Goal: Task Accomplishment & Management: Use online tool/utility

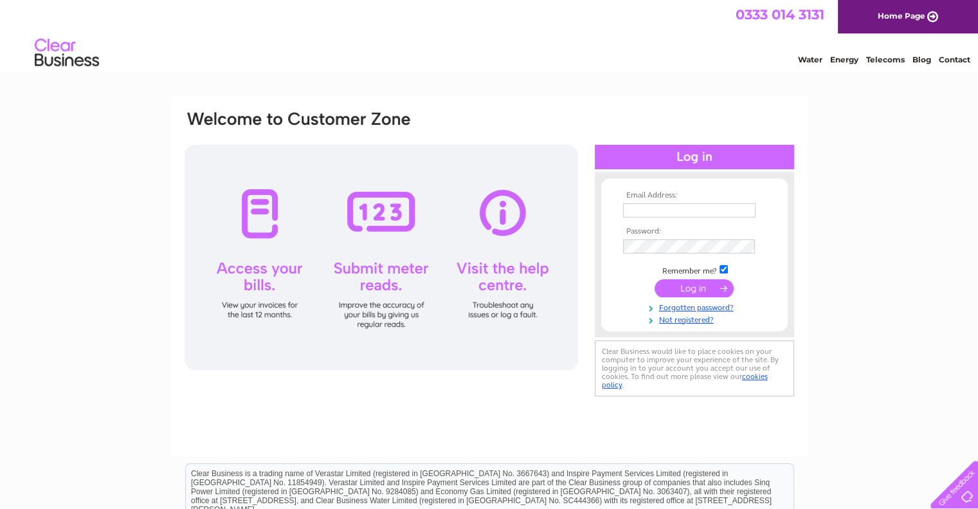
type input "rmcgee@parissteele.com"
click at [687, 278] on td at bounding box center [694, 288] width 149 height 24
click at [687, 279] on input "submit" at bounding box center [694, 288] width 79 height 18
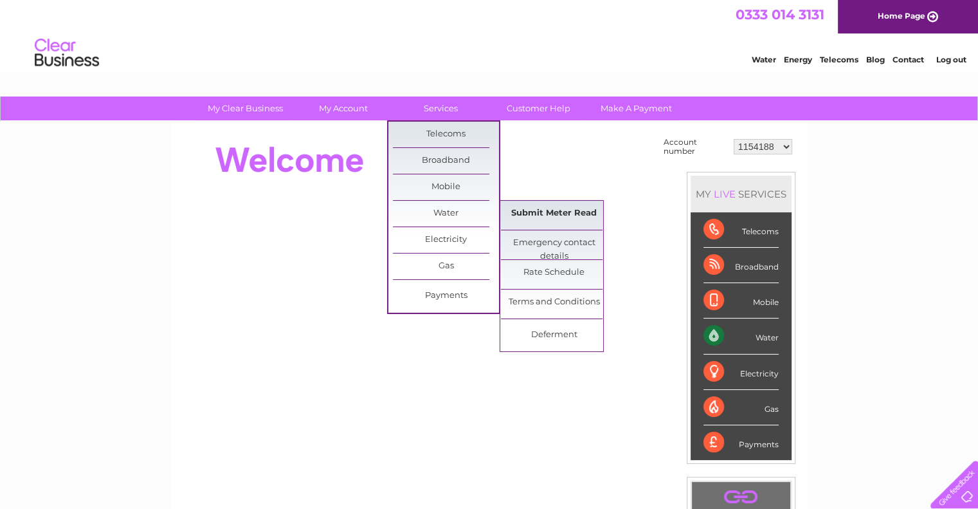
click at [565, 213] on link "Submit Meter Read" at bounding box center [554, 214] width 106 height 26
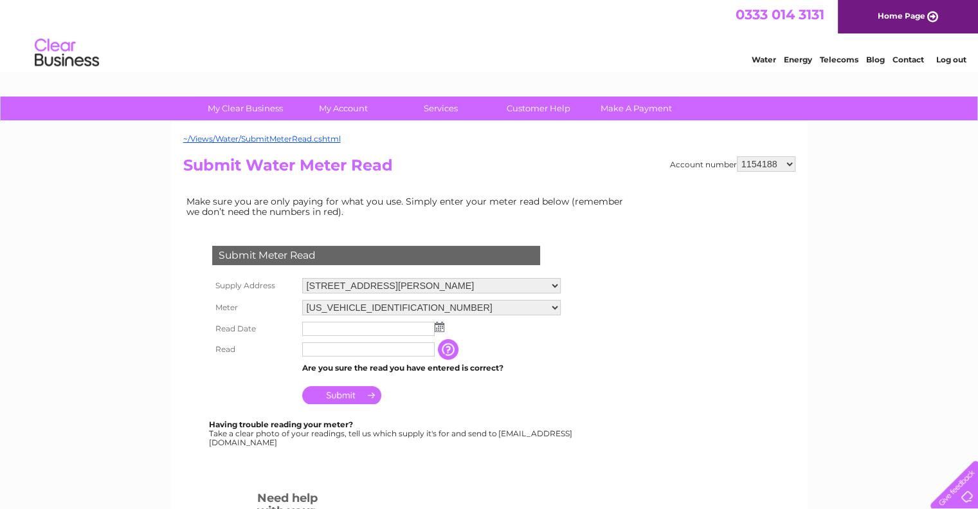
click at [352, 327] on input "text" at bounding box center [368, 328] width 132 height 14
click at [437, 330] on img at bounding box center [441, 327] width 10 height 10
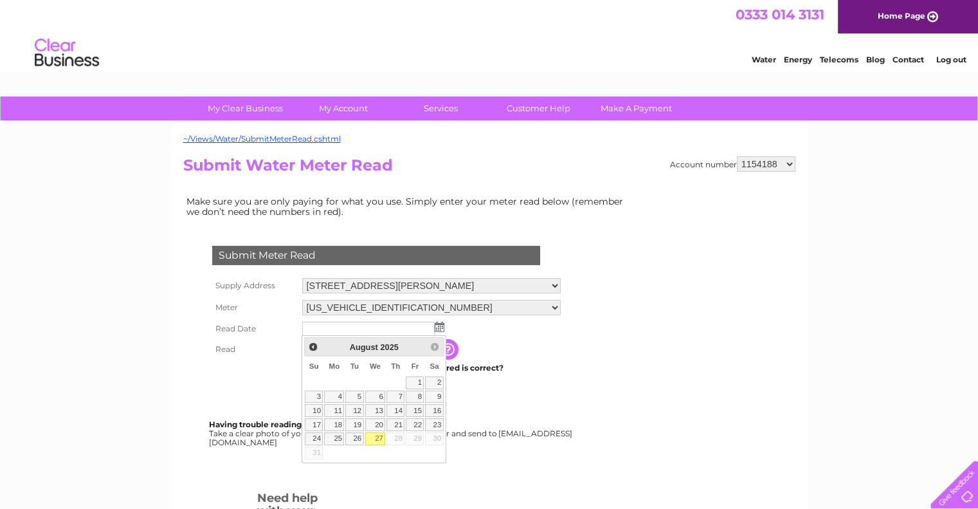
click at [373, 437] on link "27" at bounding box center [375, 438] width 21 height 13
type input "2025/08/27"
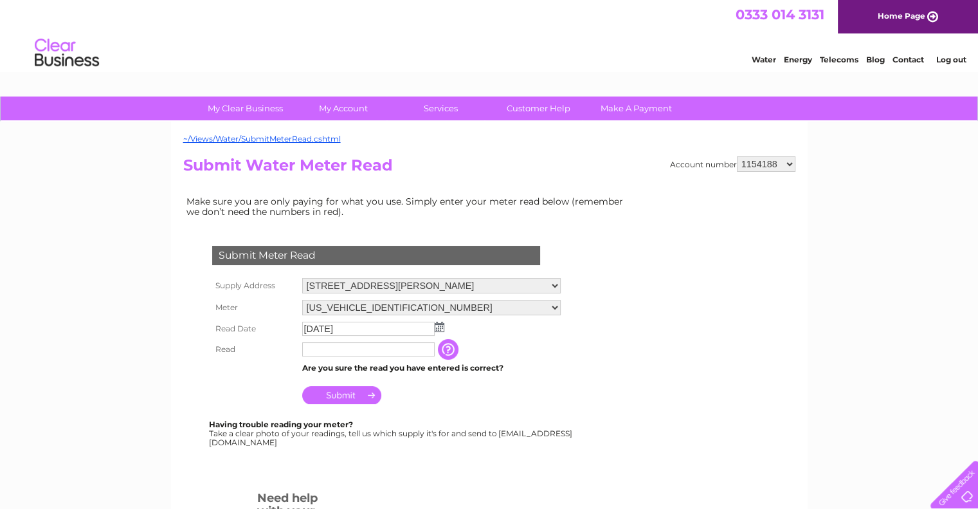
click at [347, 347] on input "text" at bounding box center [368, 349] width 132 height 14
type input "00211"
click at [347, 399] on input "Submit" at bounding box center [341, 395] width 79 height 18
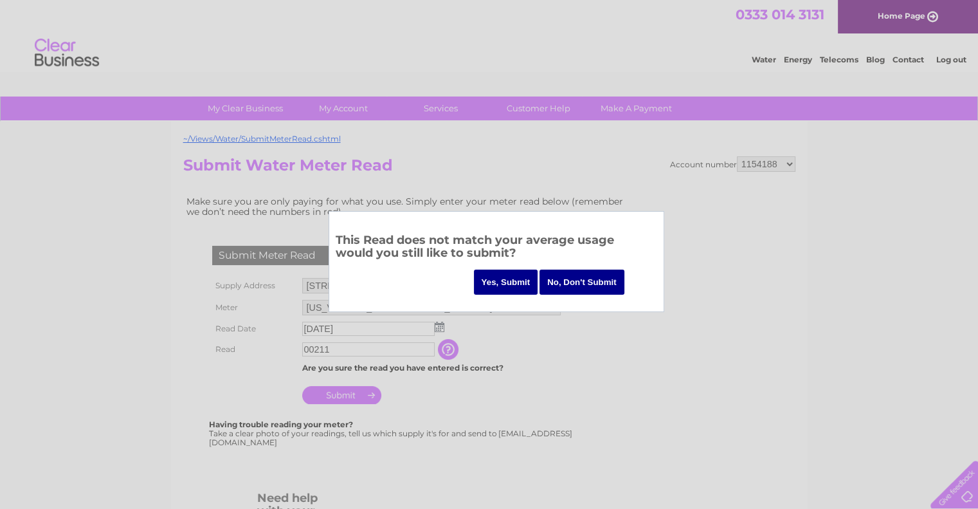
click at [532, 464] on div at bounding box center [489, 254] width 978 height 509
click at [516, 276] on input "Yes, Submit" at bounding box center [506, 281] width 64 height 25
